Goal: Information Seeking & Learning: Learn about a topic

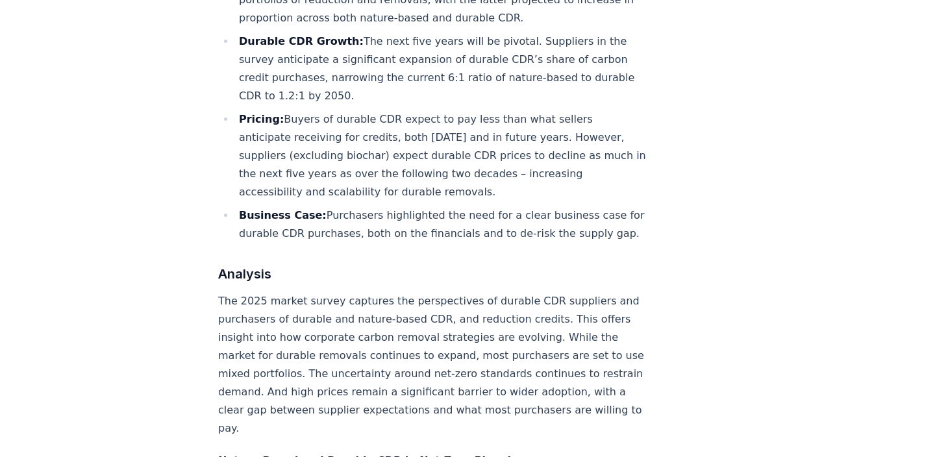
scroll to position [1503, 0]
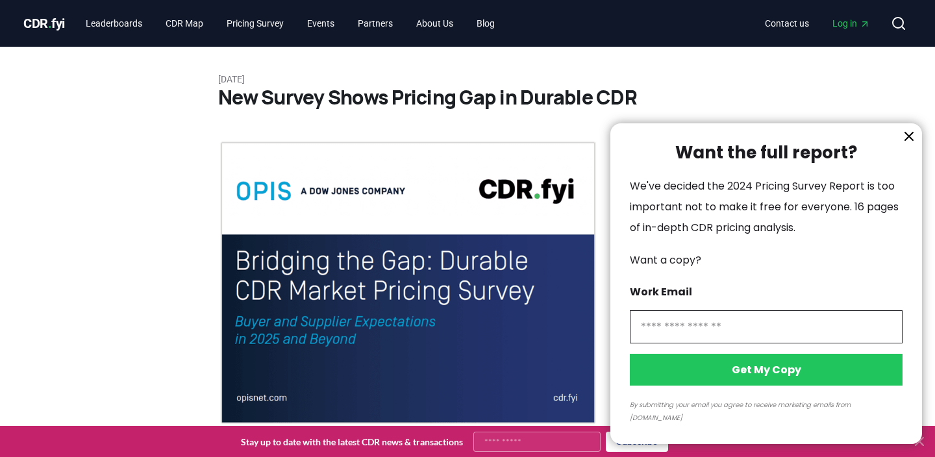
click at [913, 144] on icon "information" at bounding box center [909, 137] width 16 height 16
